Goal: Task Accomplishment & Management: Manage account settings

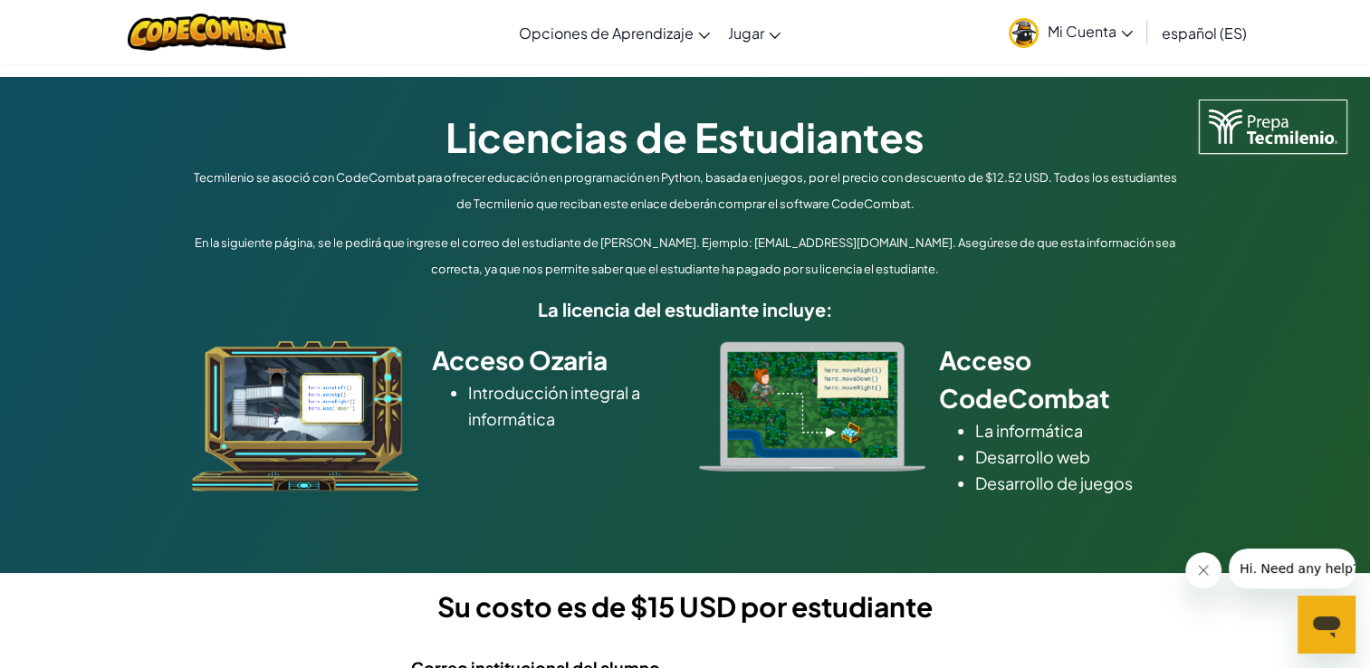
click at [1265, 237] on div "Licencias de Estudiantes Tecmilenio se asoció con CodeCombat para ofrecer educa…" at bounding box center [685, 325] width 1370 height 496
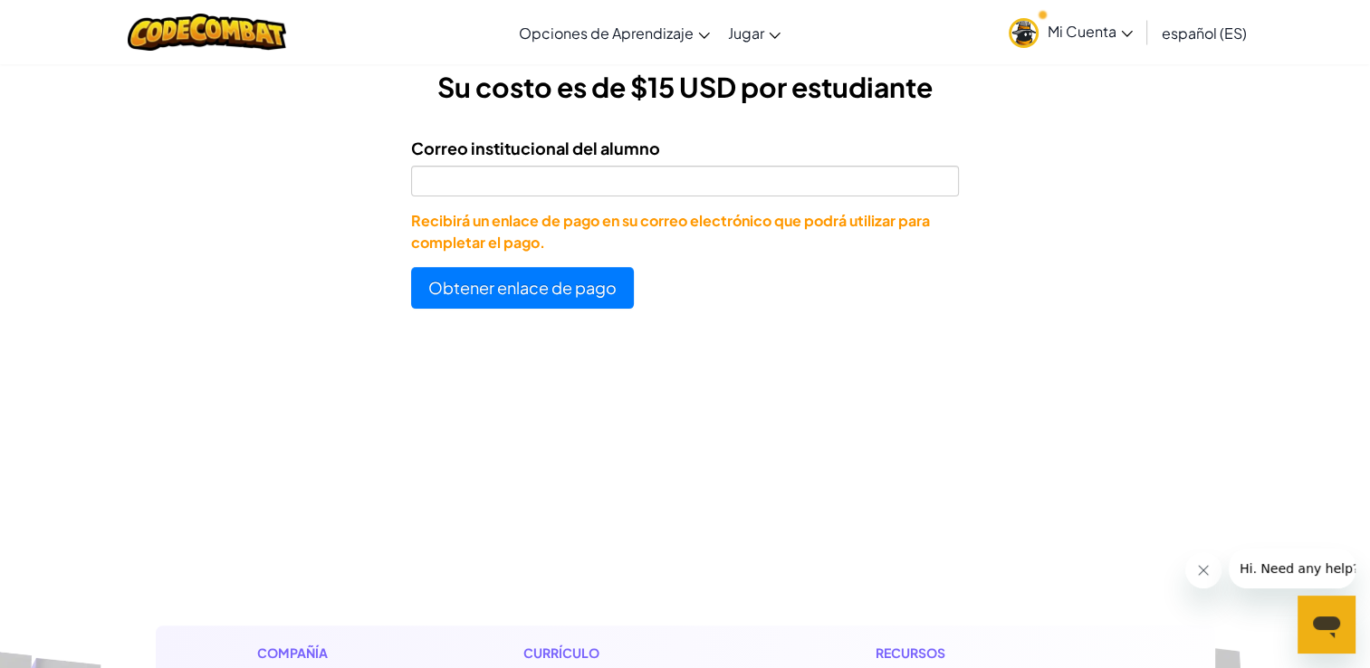
scroll to position [746, 0]
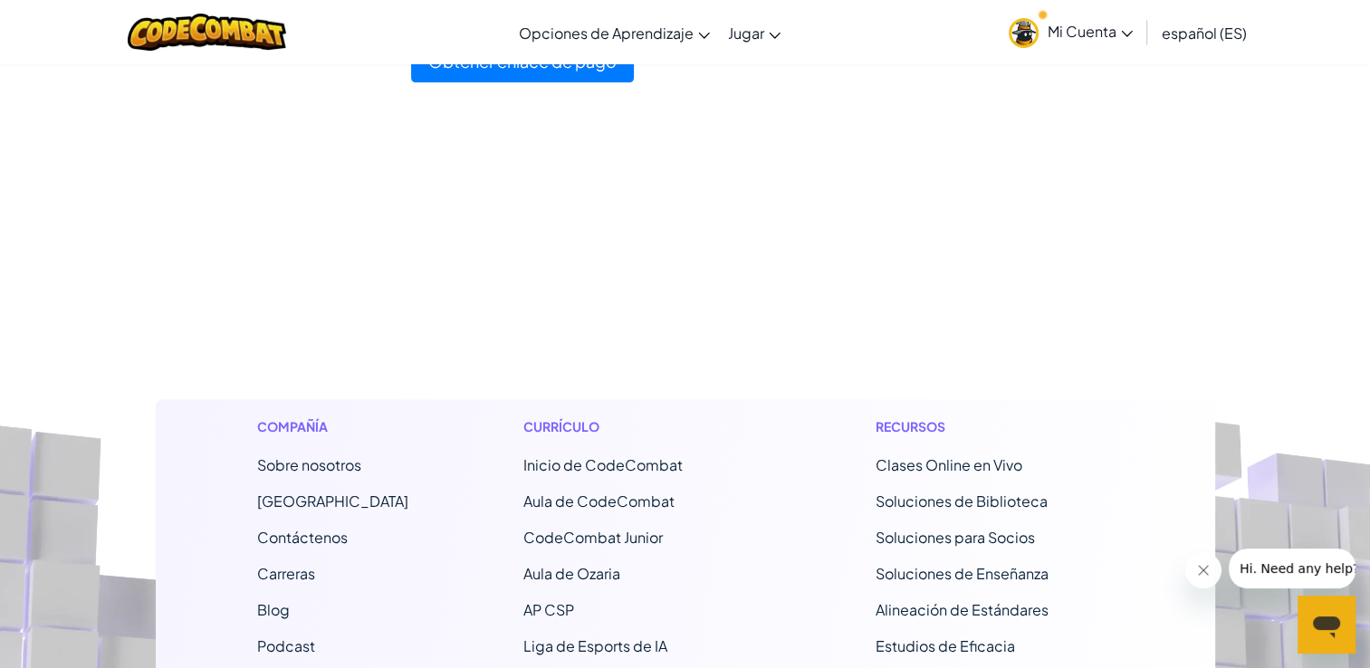
click at [646, 464] on span "Inicio de CodeCombat" at bounding box center [602, 464] width 159 height 19
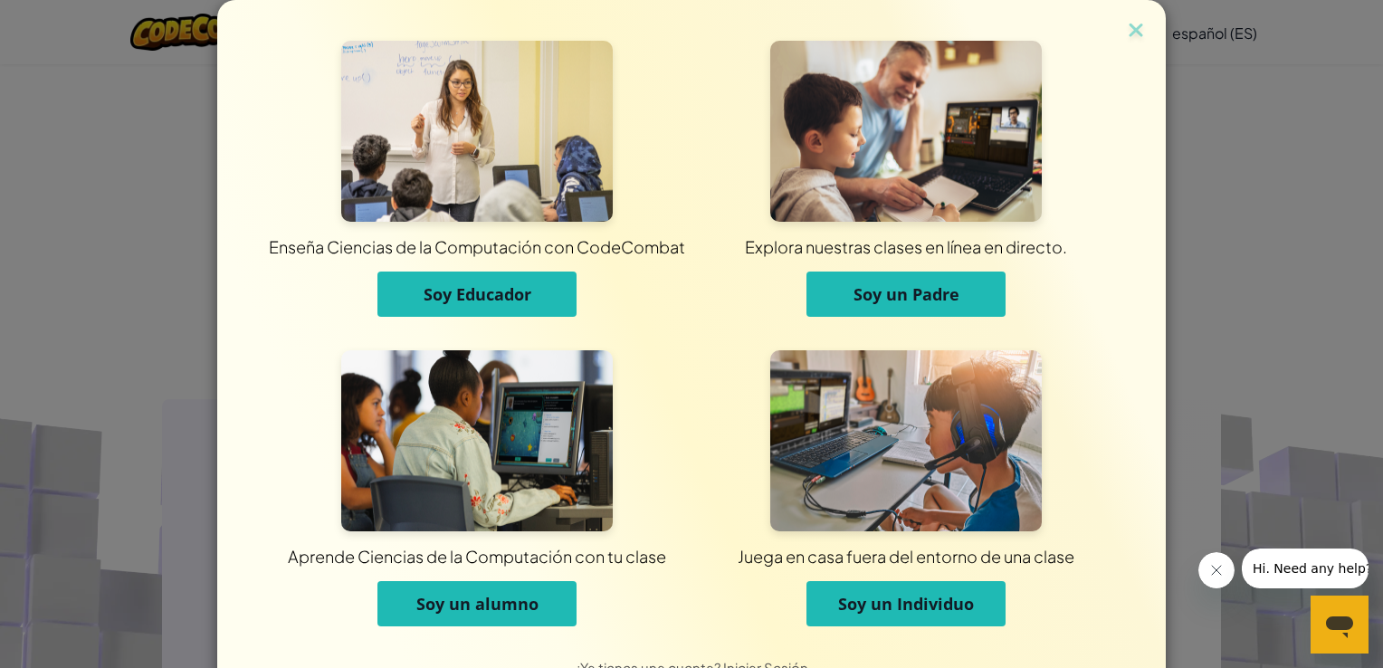
click at [483, 610] on span "Soy un alumno" at bounding box center [477, 604] width 122 height 22
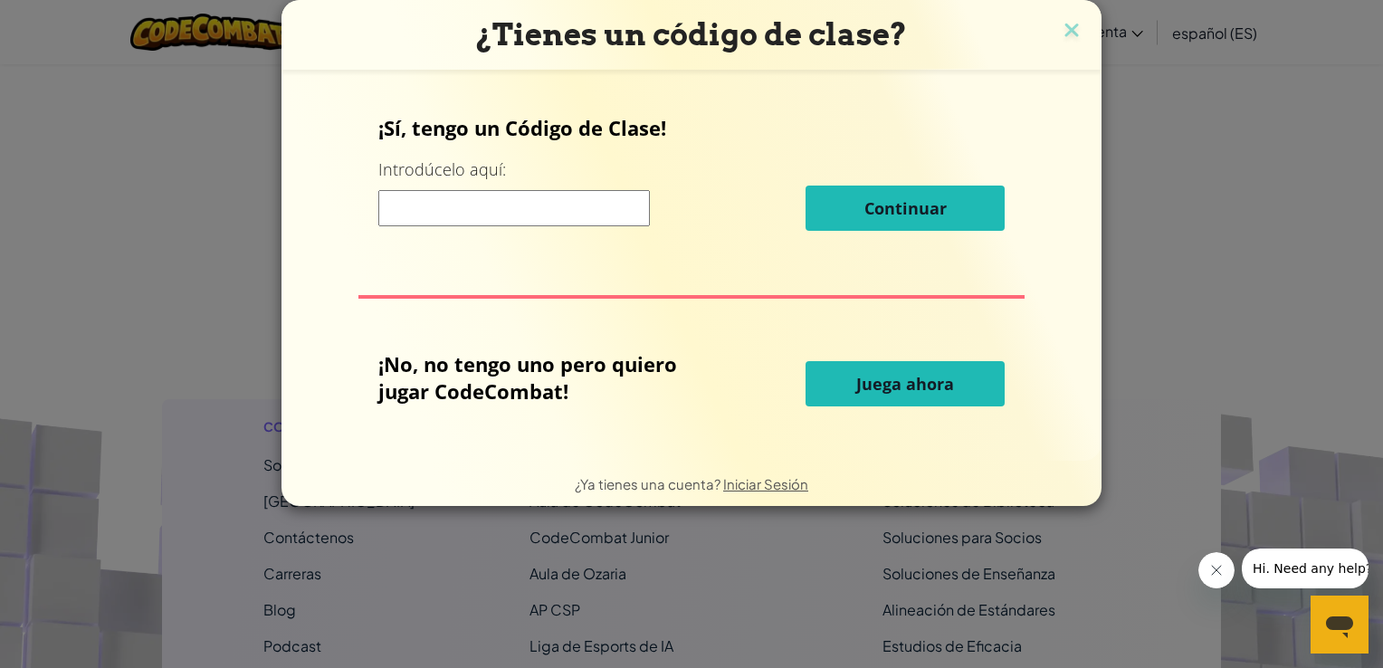
click at [572, 210] on input at bounding box center [514, 208] width 272 height 36
type input "SoupFindRoad"
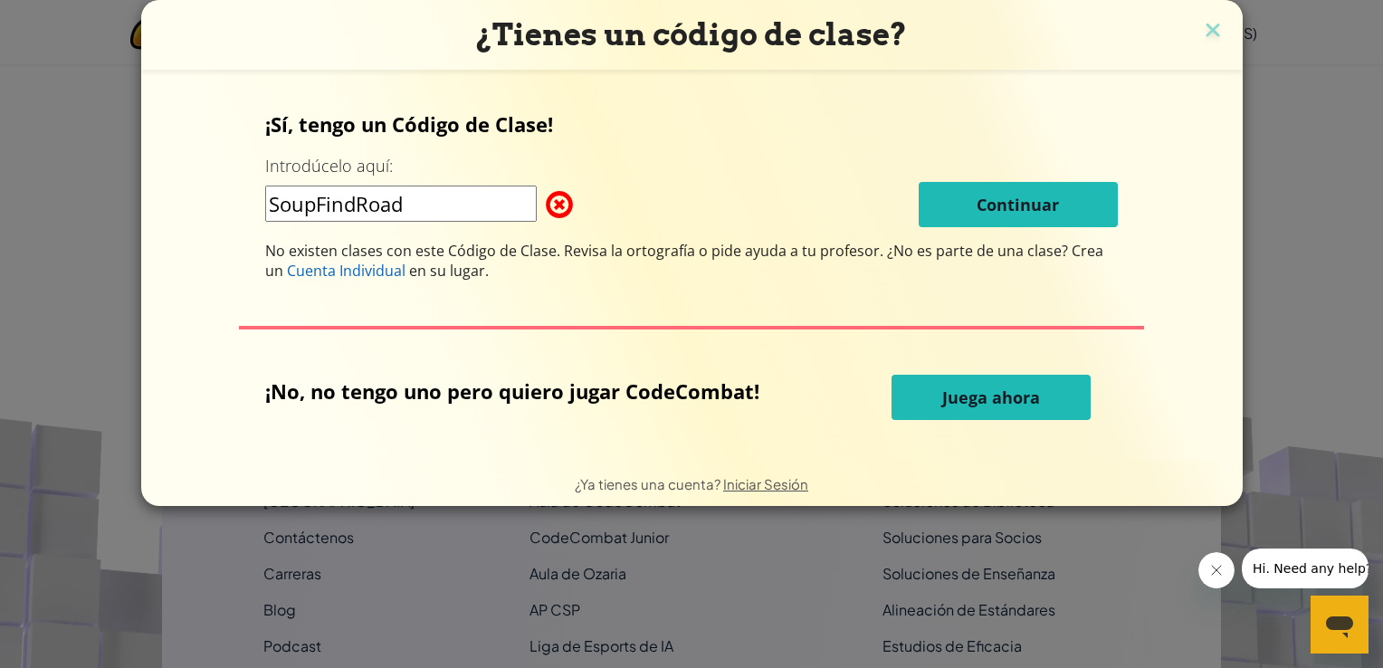
click at [1223, 27] on div "¿Tienes un código de clase?" at bounding box center [692, 35] width 1102 height 70
click at [1201, 33] on img at bounding box center [1213, 31] width 24 height 27
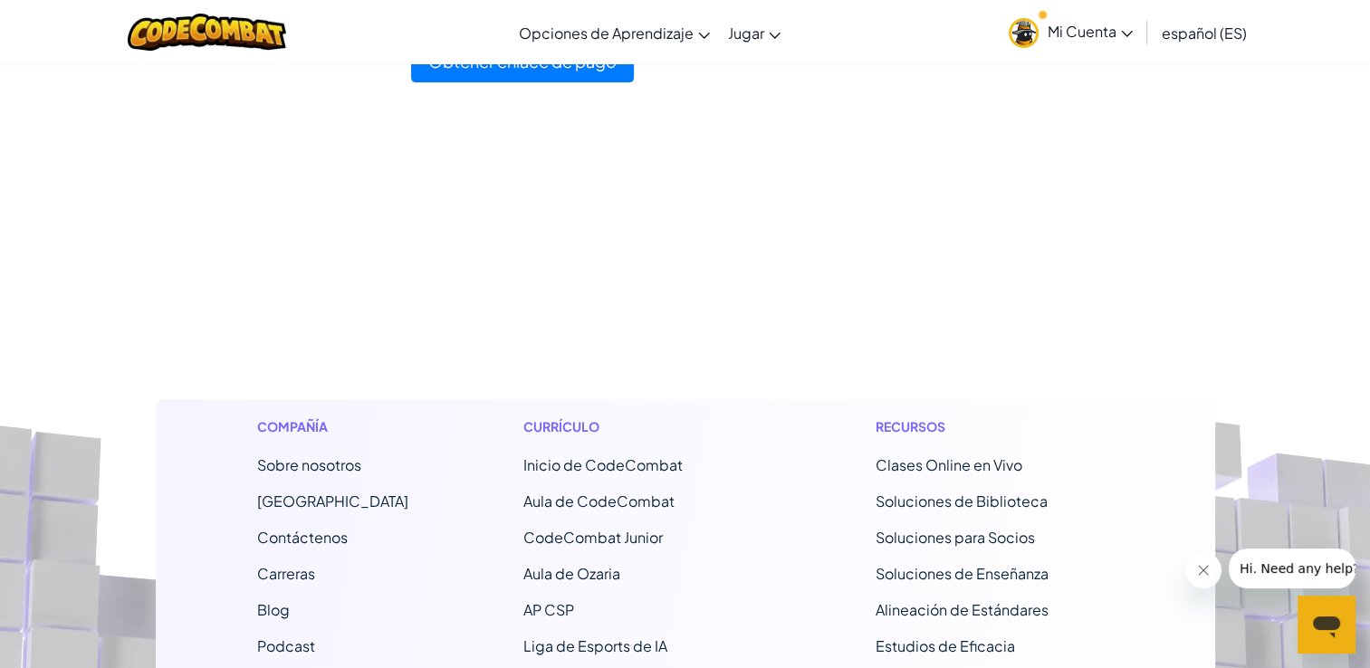
click at [1119, 24] on span "Mi Cuenta" at bounding box center [1090, 31] width 85 height 19
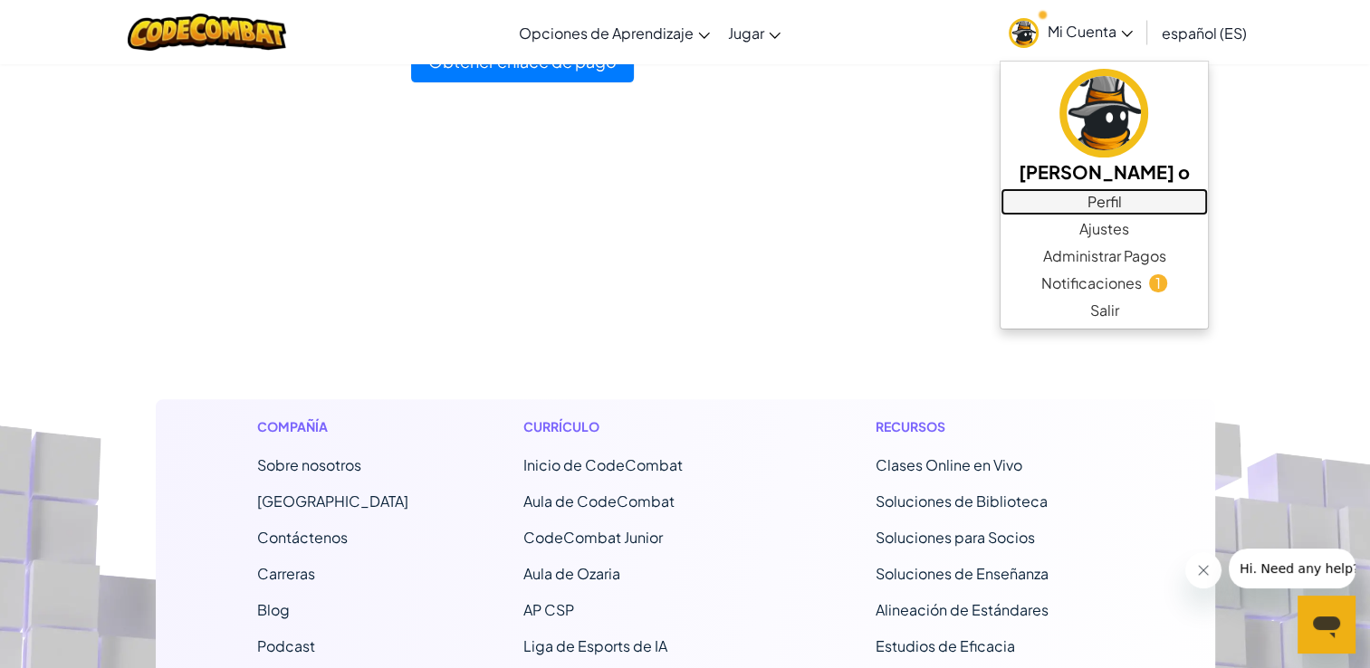
click at [1101, 201] on link "Perfil" at bounding box center [1103, 201] width 207 height 27
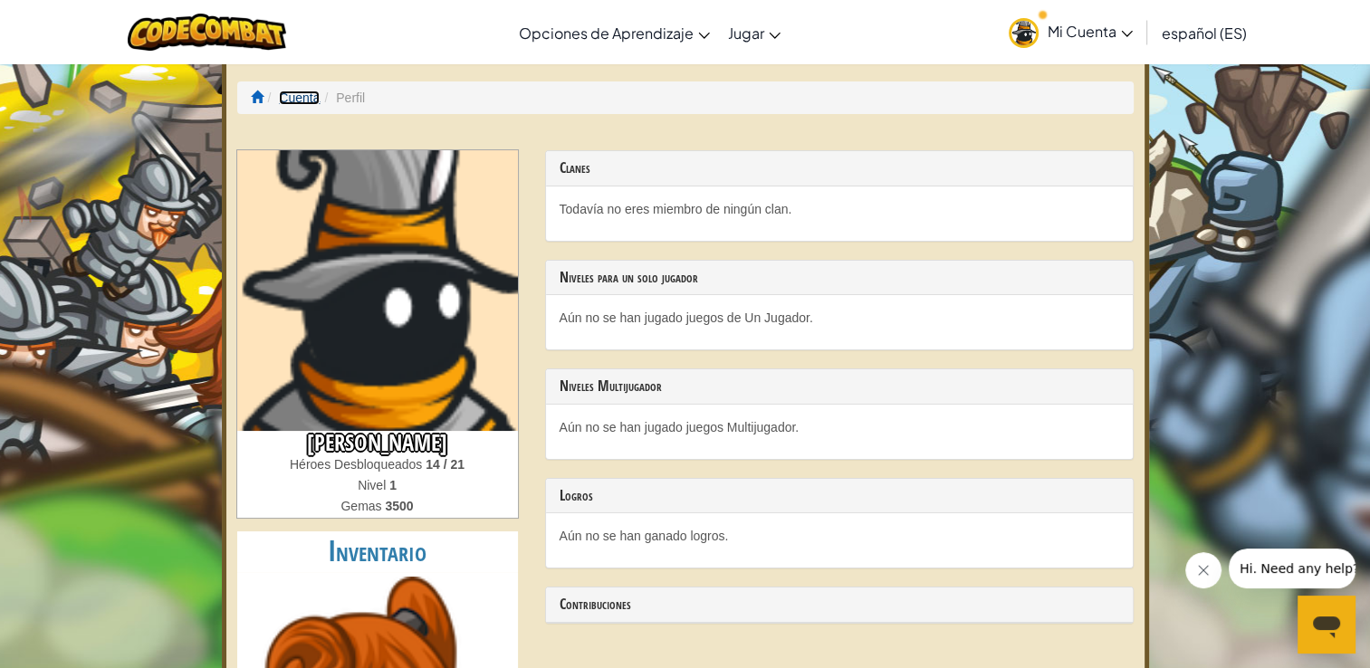
click at [286, 93] on link "Cuenta" at bounding box center [299, 98] width 41 height 14
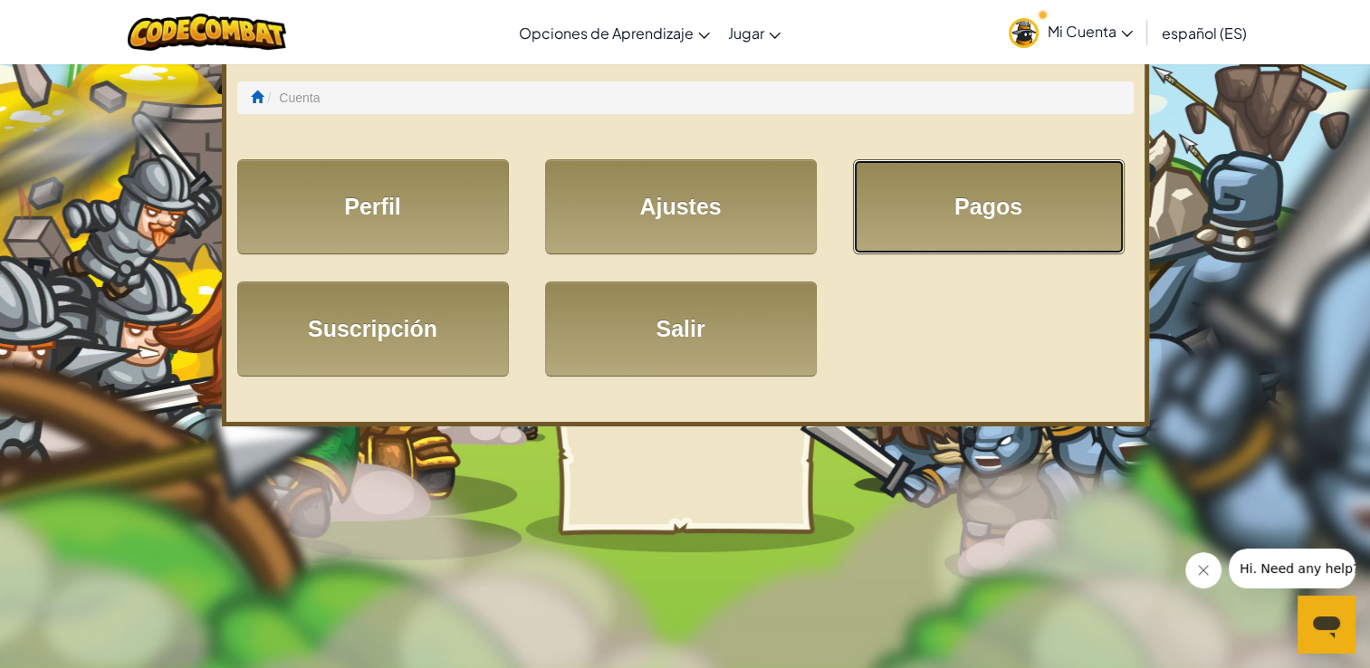
click at [911, 239] on link "Pagos" at bounding box center [989, 206] width 272 height 95
